Goal: Communication & Community: Share content

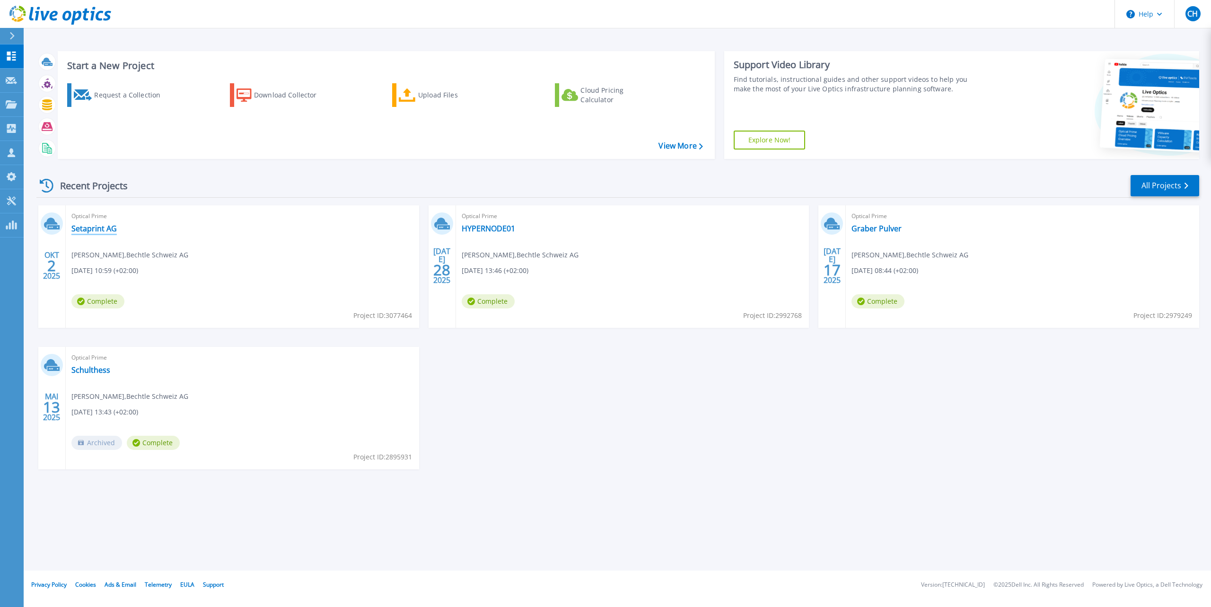
click at [99, 232] on link "Setaprint AG" at bounding box center [93, 228] width 45 height 9
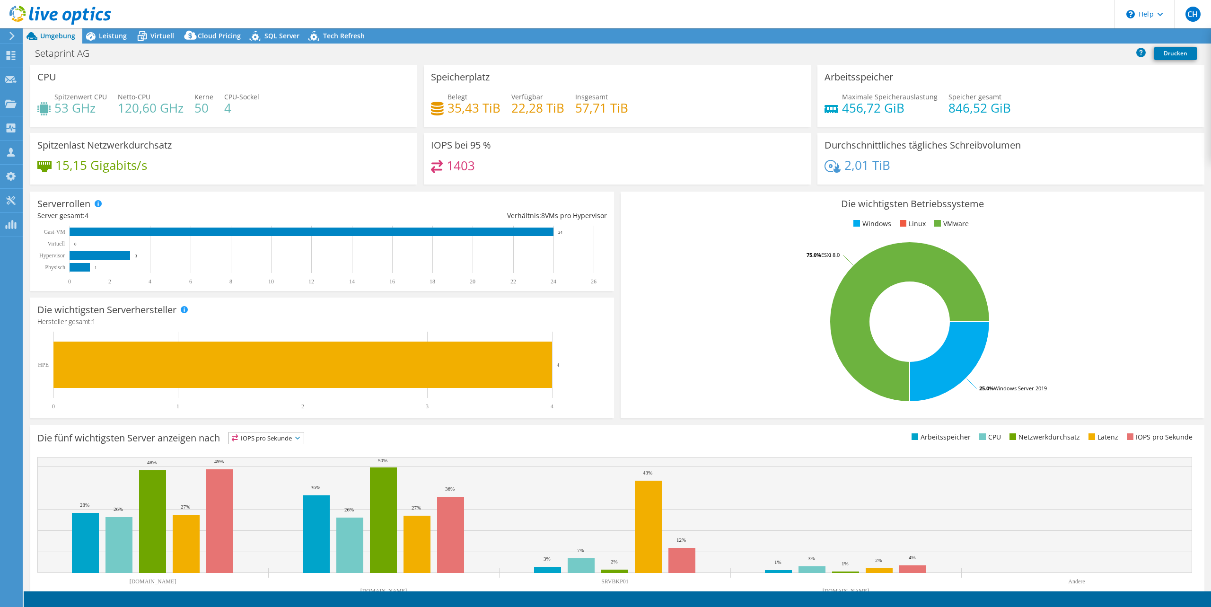
select select "EUFrankfurt"
select select "CHF"
click at [1067, 34] on link "Freigabe" at bounding box center [1074, 36] width 47 height 15
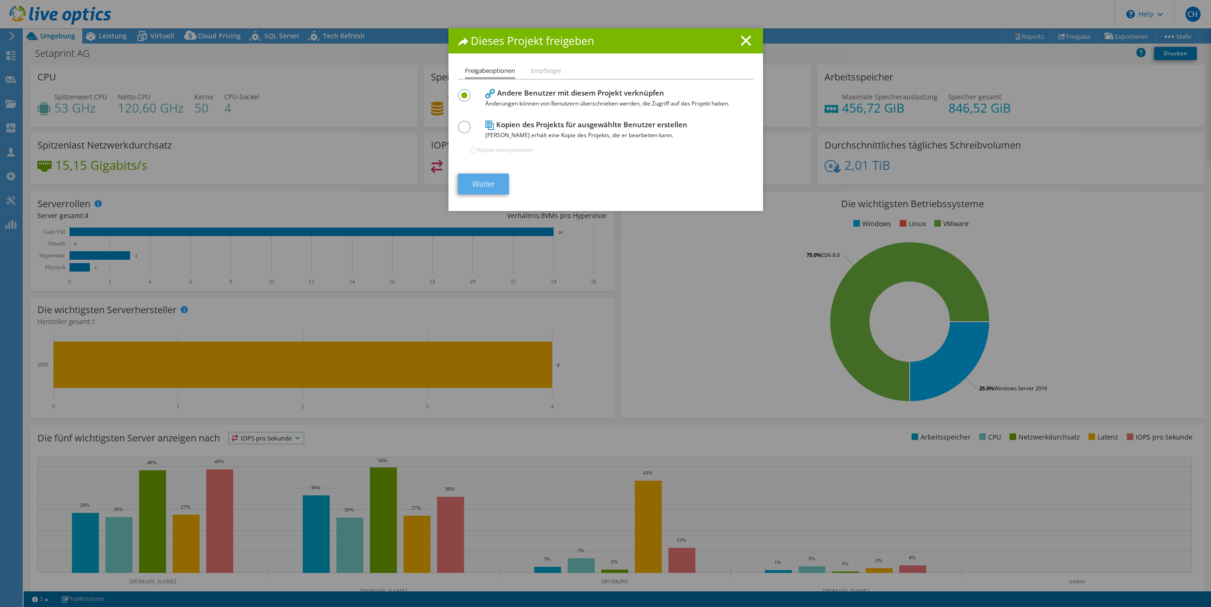
click at [488, 185] on link "Weiter" at bounding box center [483, 184] width 51 height 21
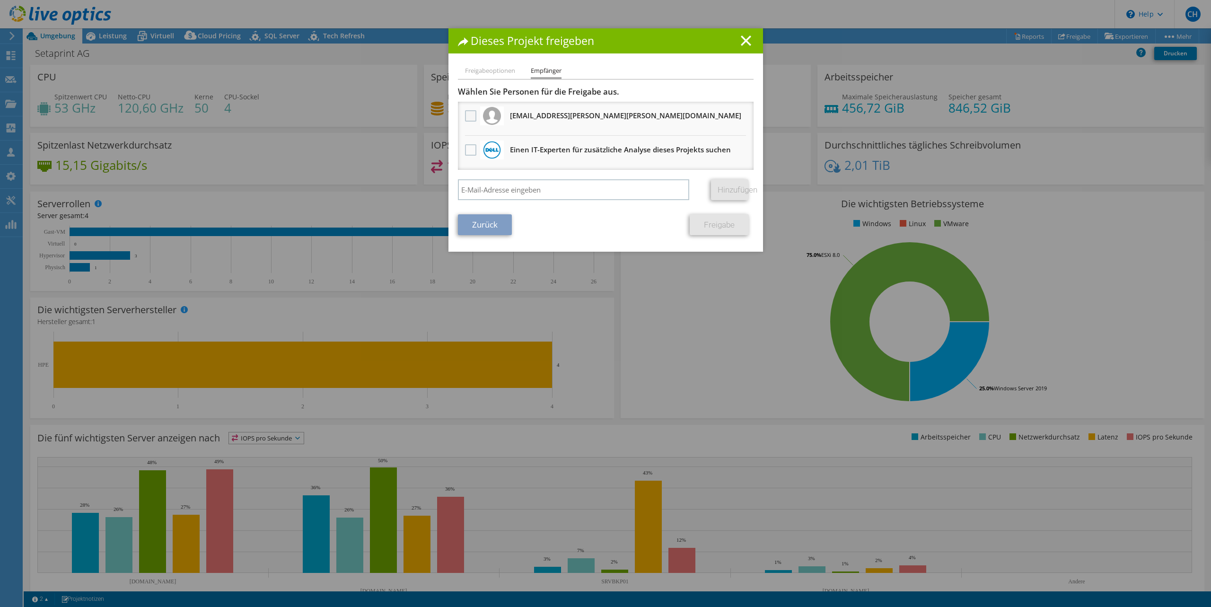
click at [471, 116] on label at bounding box center [472, 115] width 14 height 11
click at [0, 0] on input "checkbox" at bounding box center [0, 0] width 0 height 0
click at [725, 226] on link "Freigabe" at bounding box center [719, 224] width 59 height 21
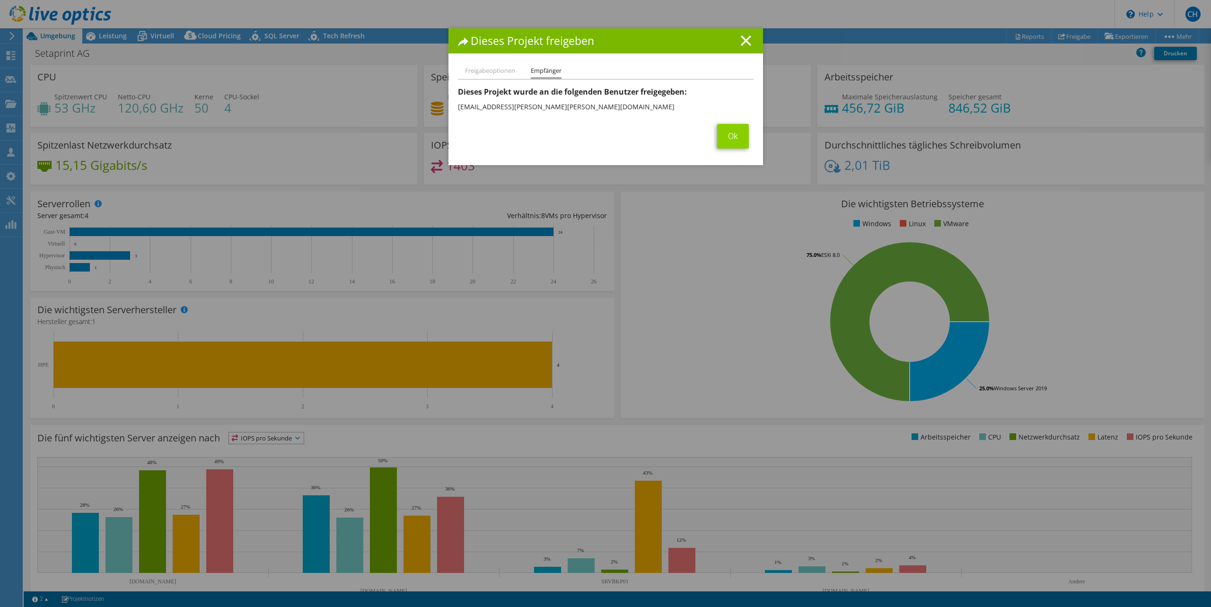
click at [742, 136] on link "Ok" at bounding box center [733, 136] width 32 height 25
